Goal: Complete application form

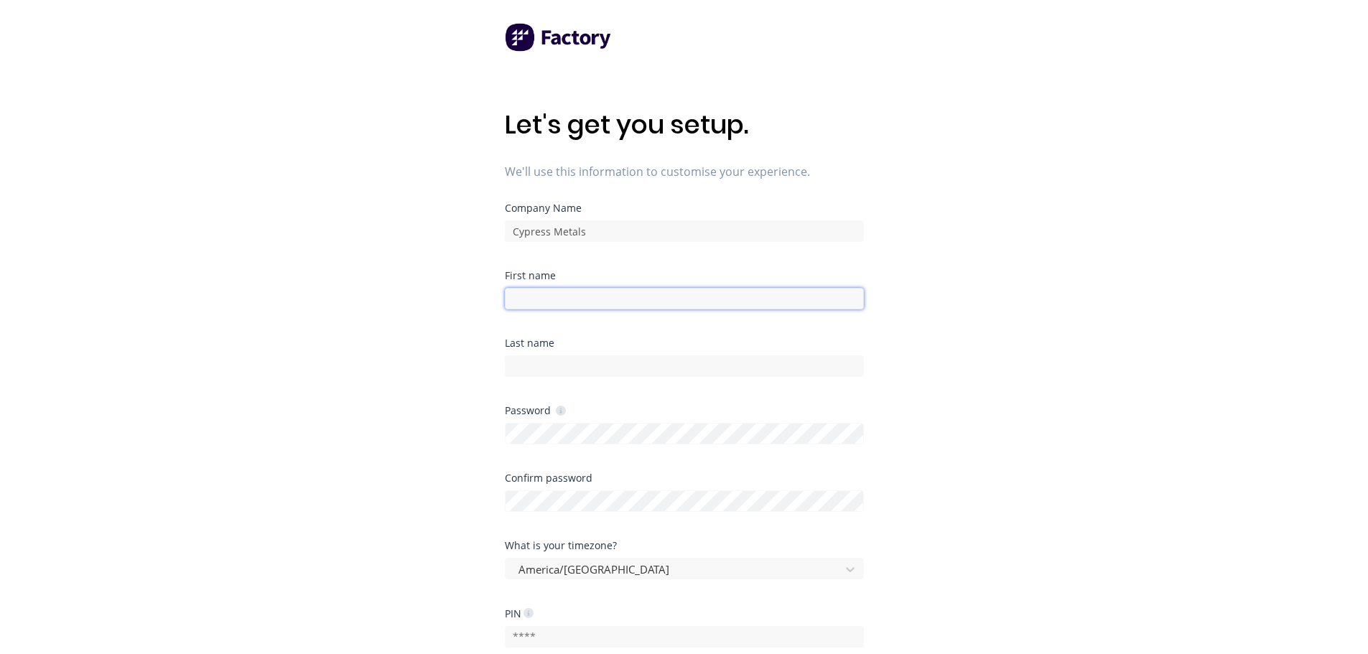
click at [618, 305] on input at bounding box center [684, 299] width 359 height 22
type input "[PERSON_NAME]"
type input "O'Brien"
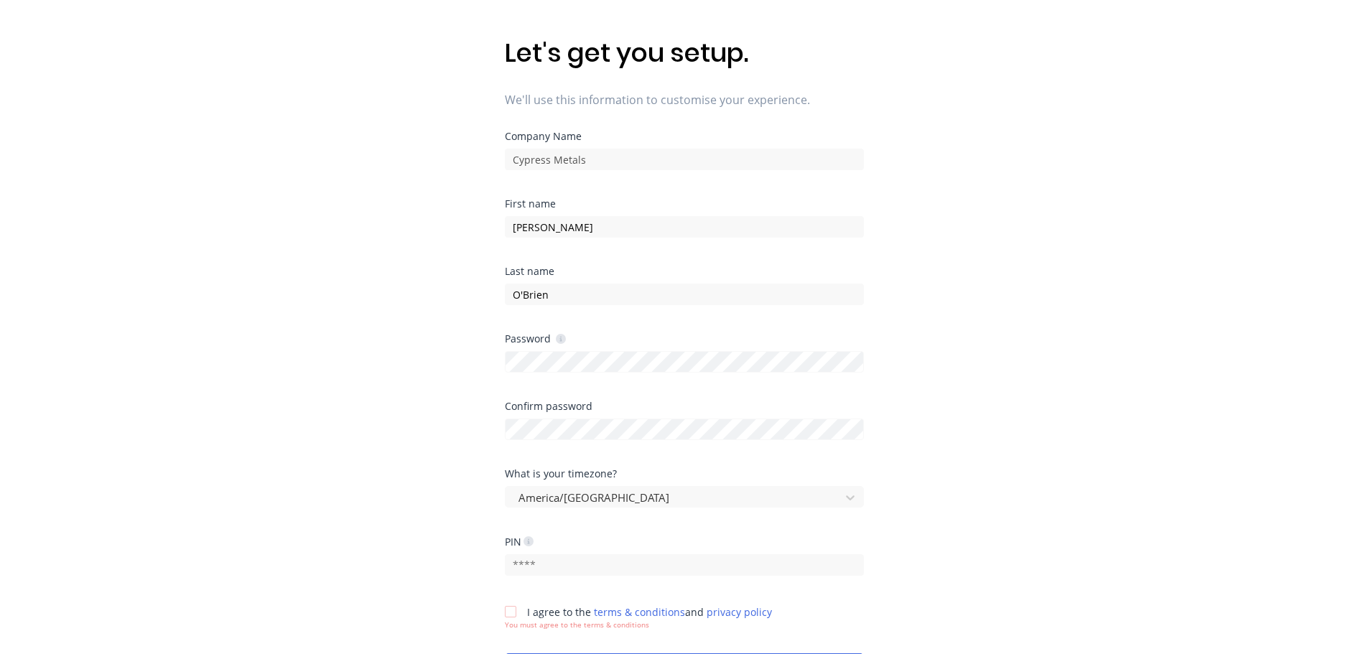
click at [557, 500] on div "America/[GEOGRAPHIC_DATA]" at bounding box center [684, 497] width 359 height 22
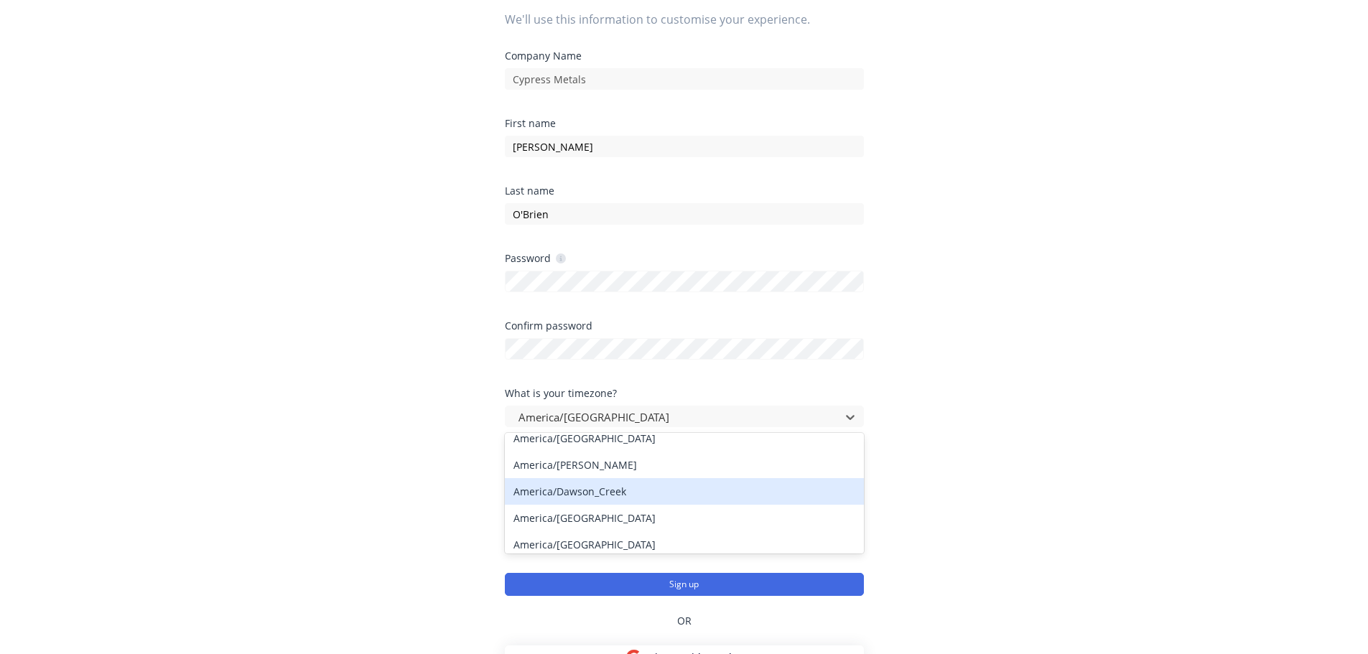
scroll to position [2873, 0]
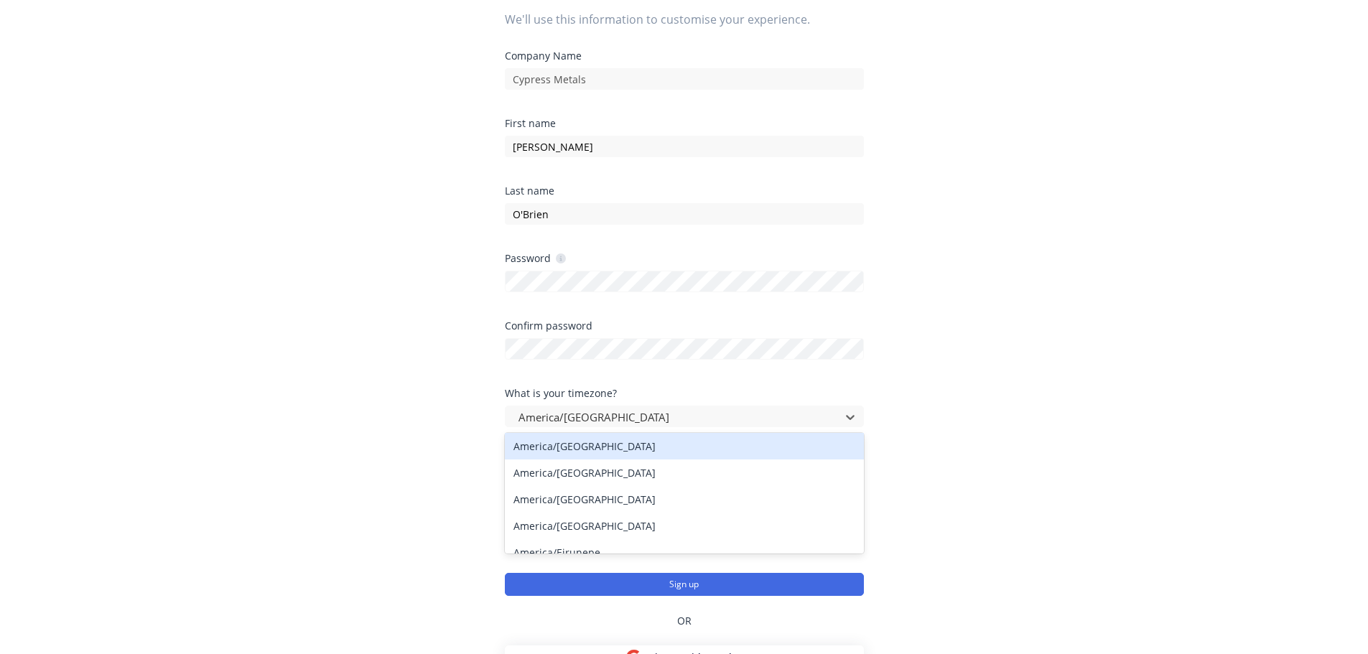
click at [588, 447] on div "America/[GEOGRAPHIC_DATA]" at bounding box center [684, 446] width 359 height 27
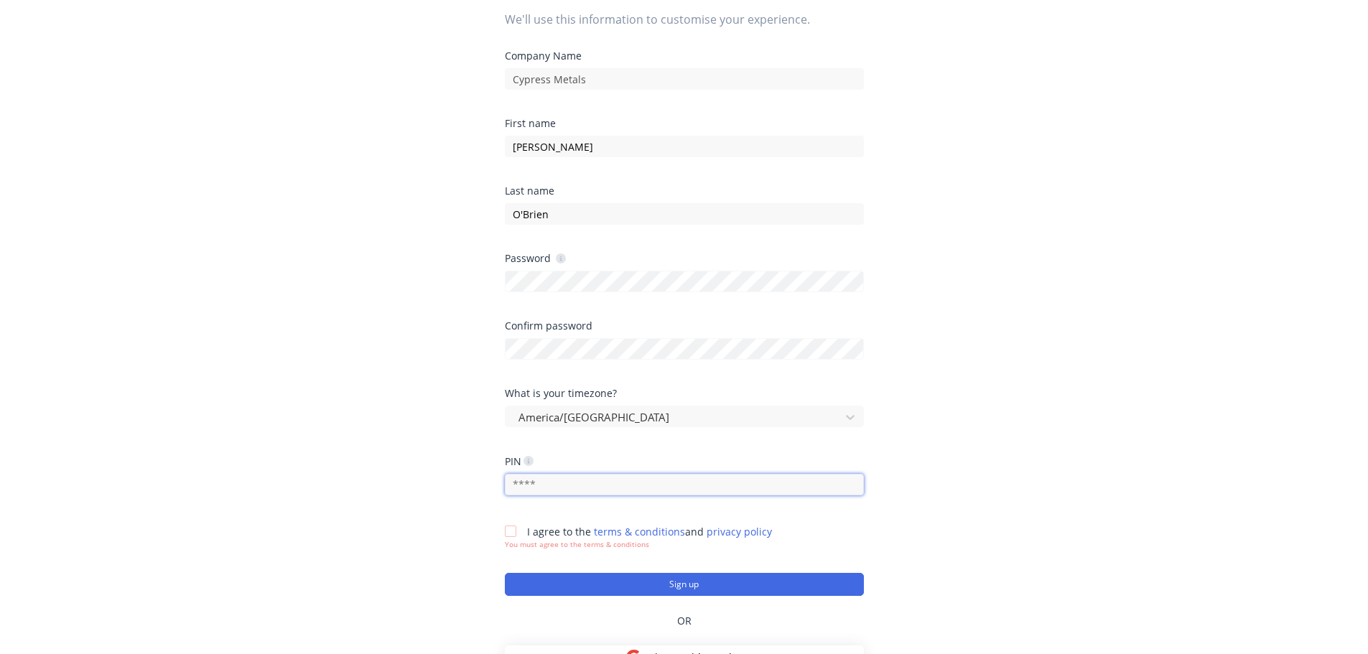
click at [555, 483] on input "text" at bounding box center [684, 485] width 359 height 22
type input "3423"
click at [516, 528] on div at bounding box center [510, 531] width 29 height 29
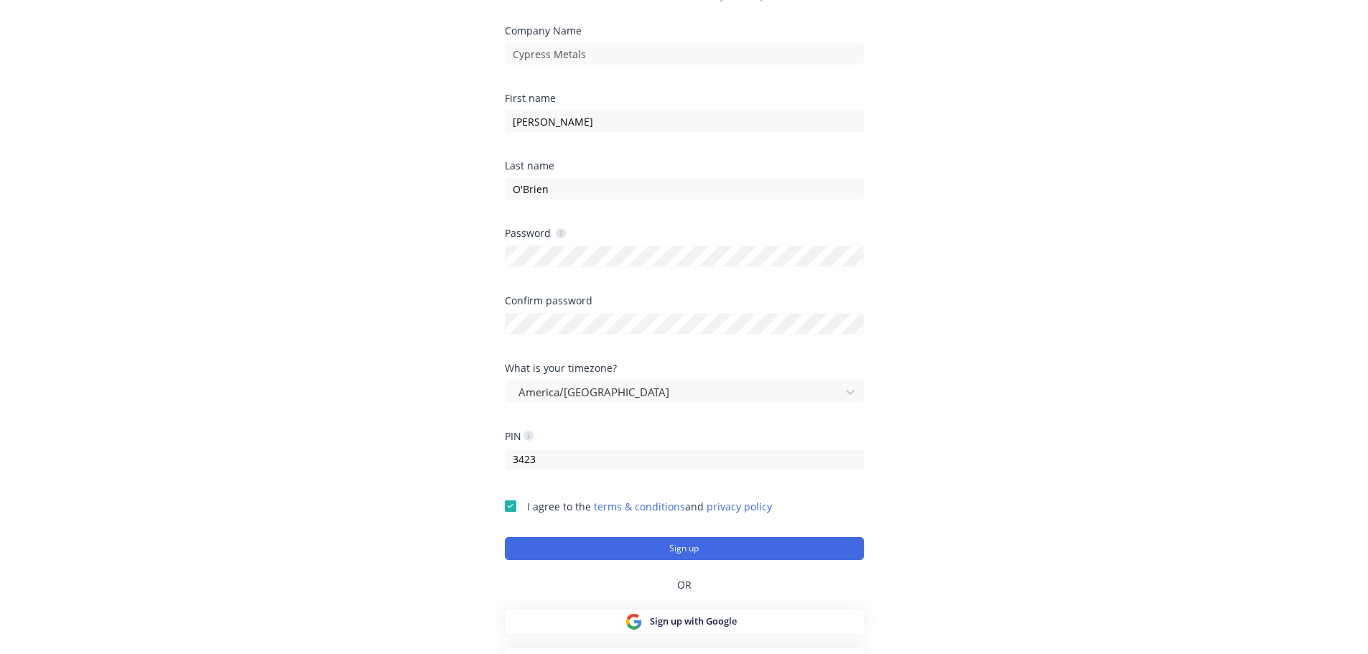
scroll to position [198, 0]
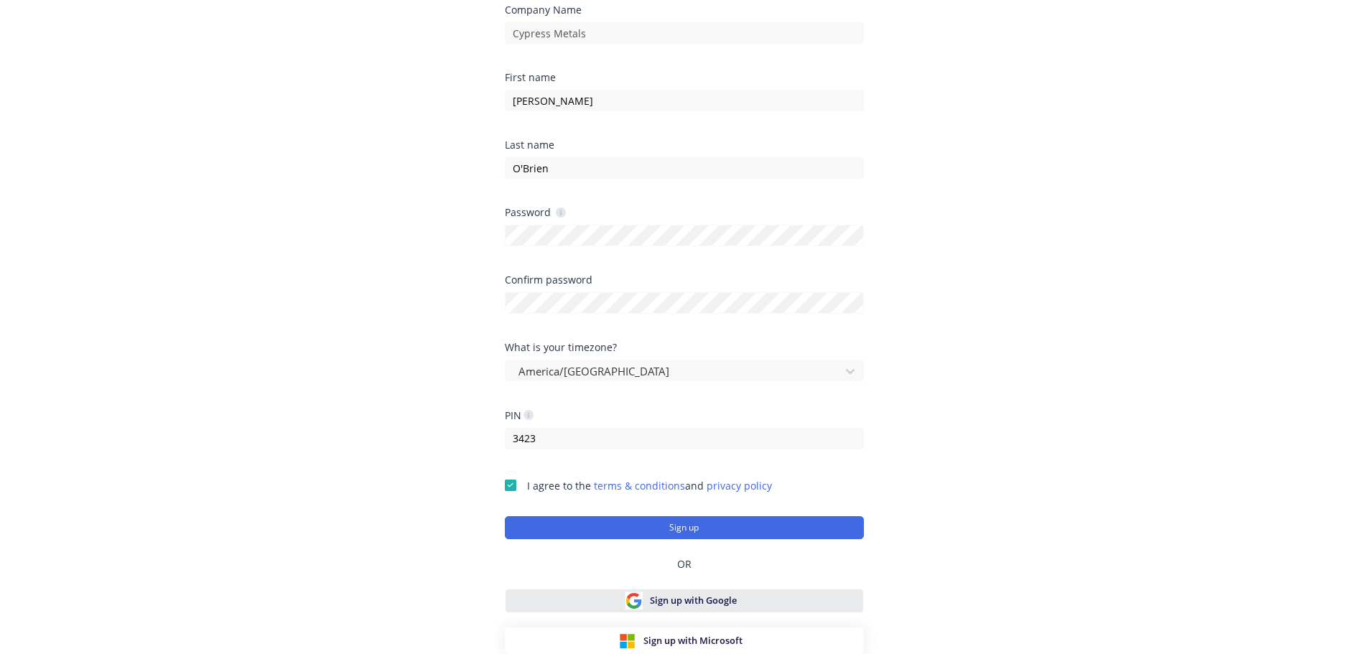
click at [677, 606] on span "Sign up with Google" at bounding box center [693, 601] width 87 height 14
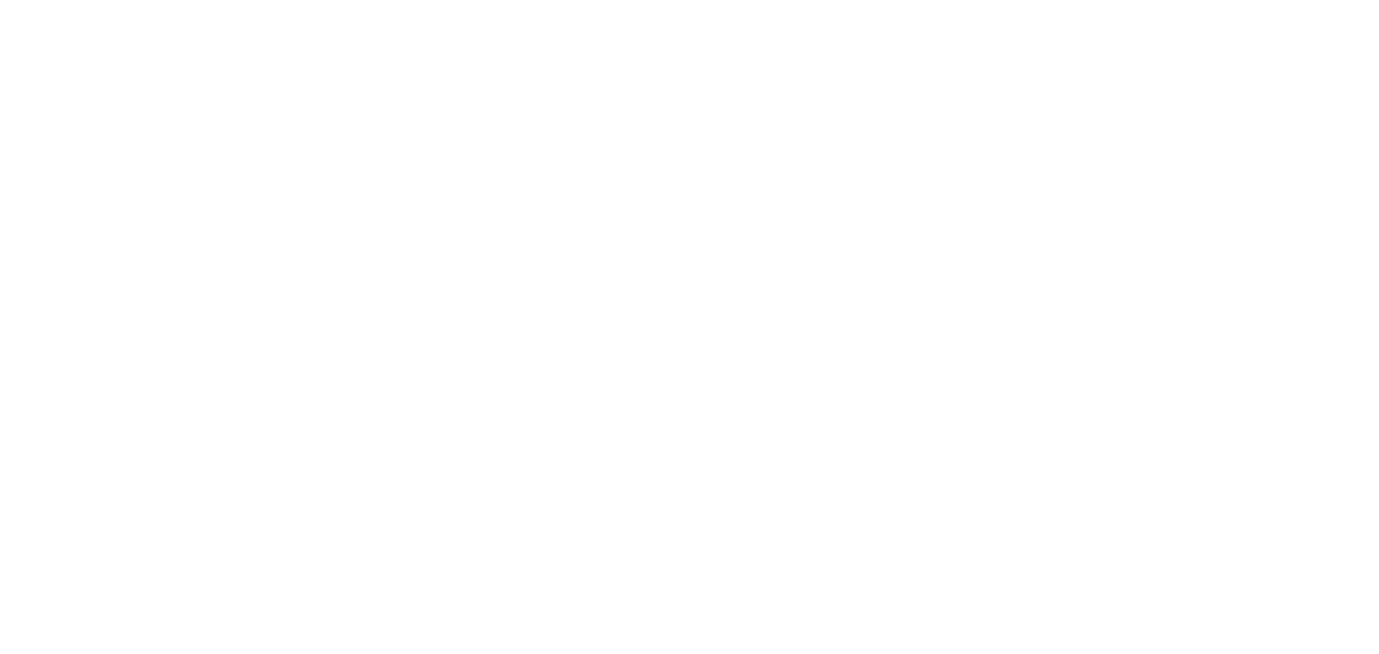
scroll to position [0, 0]
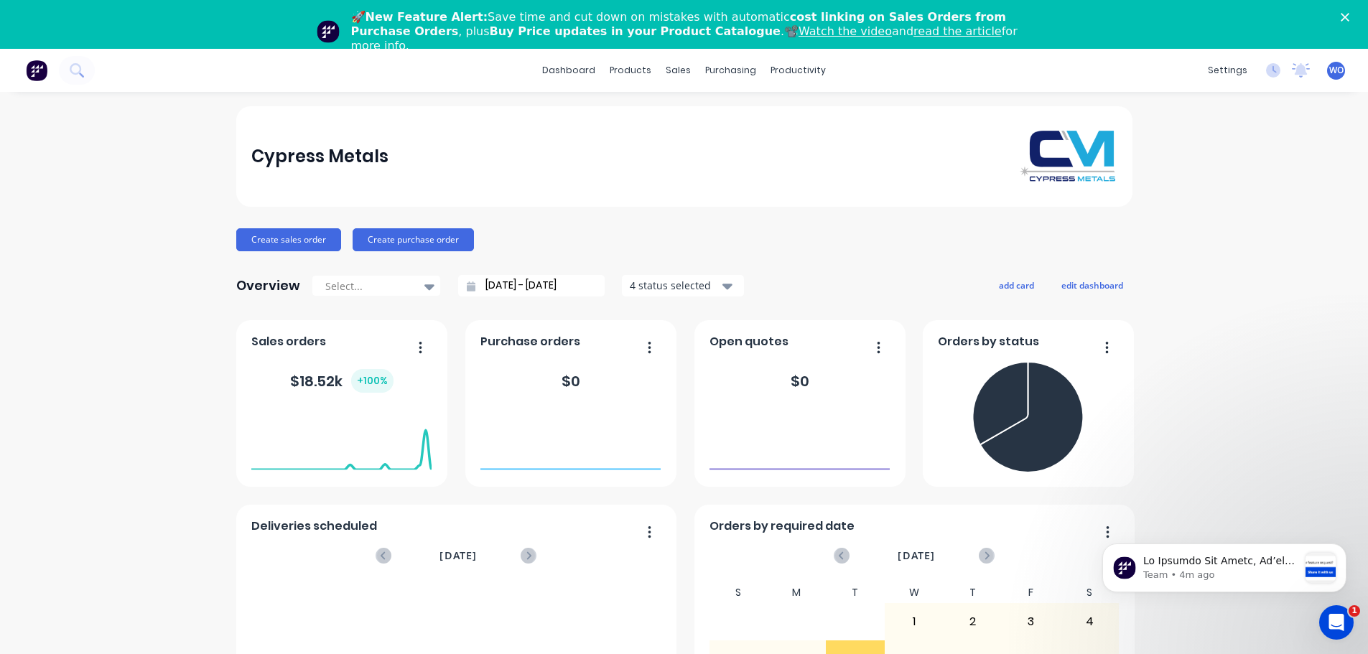
click at [1350, 18] on icon "Close" at bounding box center [1345, 17] width 9 height 9
